Goal: Obtain resource: Download file/media

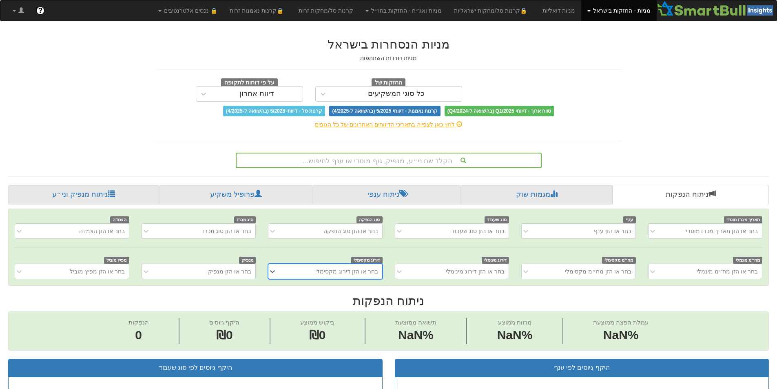
scroll to position [0, 6]
click at [489, 160] on div "הקלד שם ני״ע, מנפיק, גוף מוסדי או ענף לחיפוש..." at bounding box center [389, 160] width 304 height 14
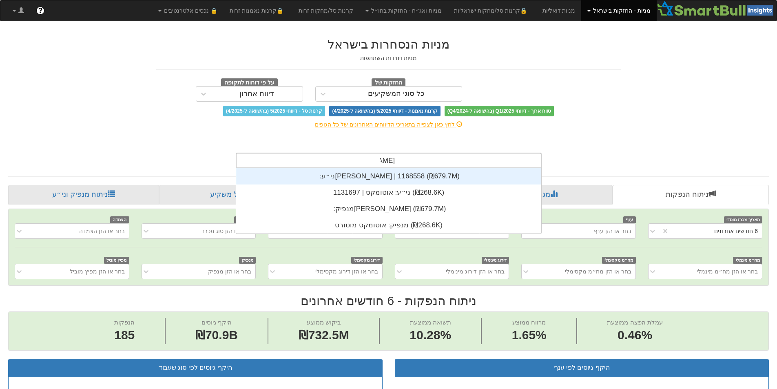
scroll to position [7, 0]
type input "[PERSON_NAME]"
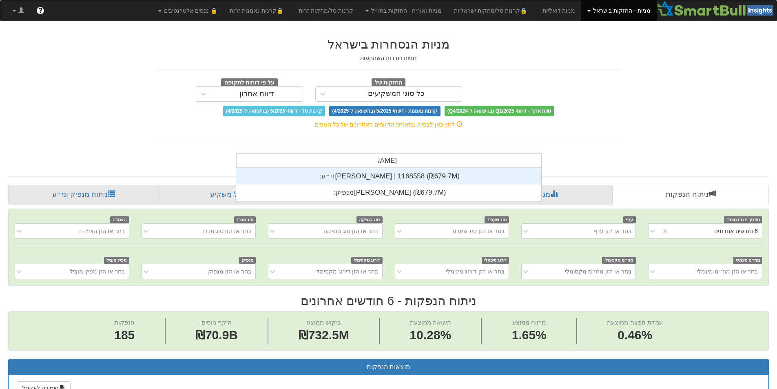
scroll to position [0, 0]
click at [407, 175] on div "ני״ע: ‏[PERSON_NAME] | 1168558 ‎(₪679.7M)‎" at bounding box center [388, 176] width 305 height 16
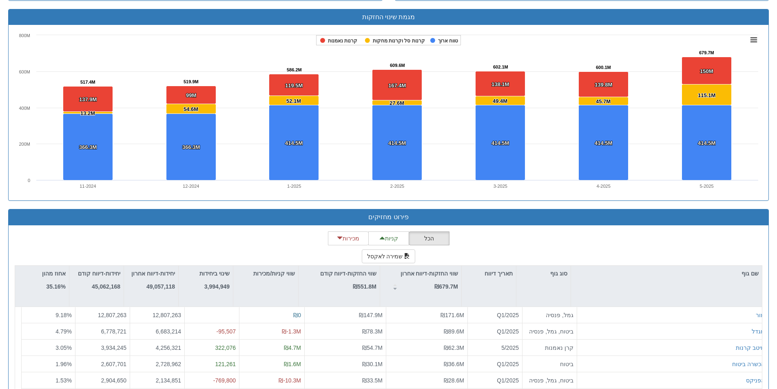
scroll to position [587, 0]
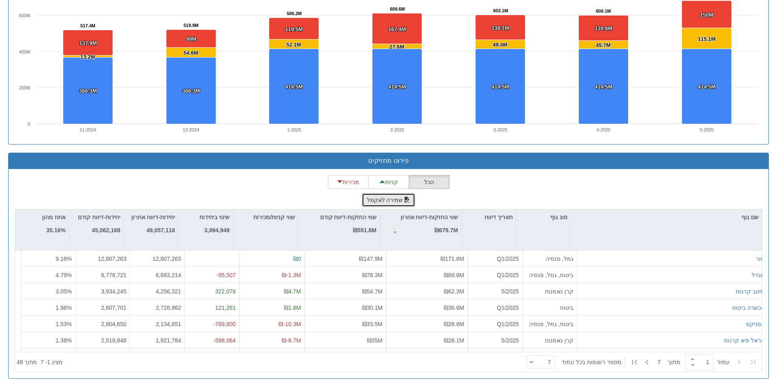
click at [369, 202] on button "שמירה לאקסל" at bounding box center [389, 200] width 54 height 14
